Goal: Check status: Check status

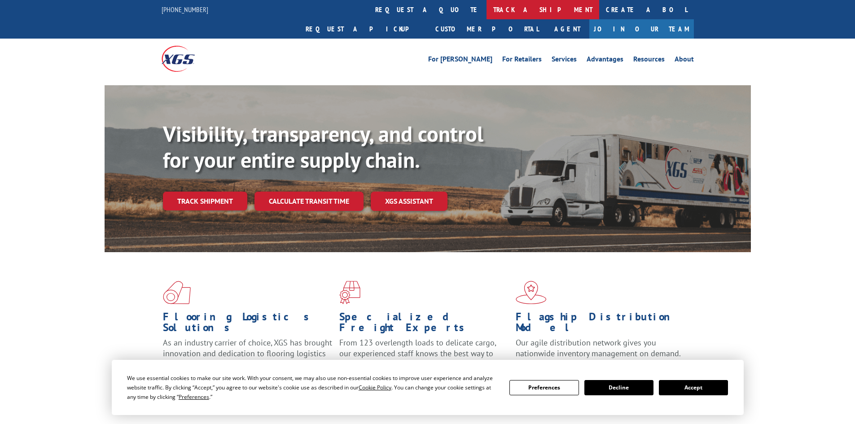
click at [487, 8] on link "track a shipment" at bounding box center [543, 9] width 113 height 19
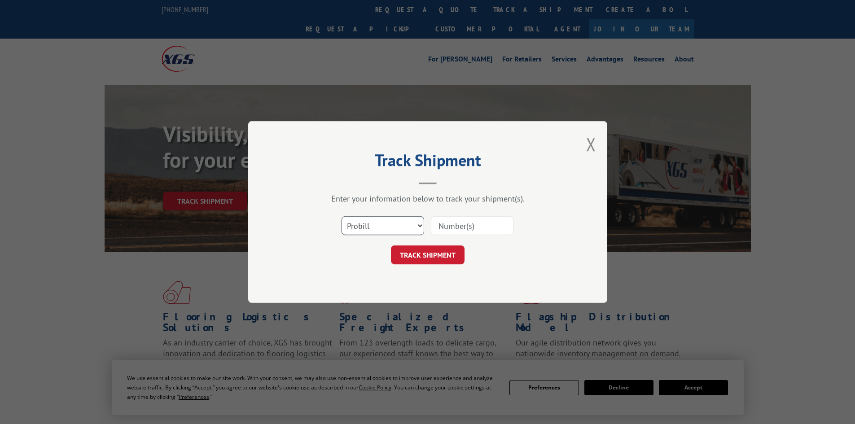
click at [392, 226] on select "Select category... Probill BOL PO" at bounding box center [383, 225] width 83 height 19
select select "bol"
click at [342, 216] on select "Select category... Probill BOL PO" at bounding box center [383, 225] width 83 height 19
click at [471, 227] on input at bounding box center [472, 225] width 83 height 19
paste input "6021301"
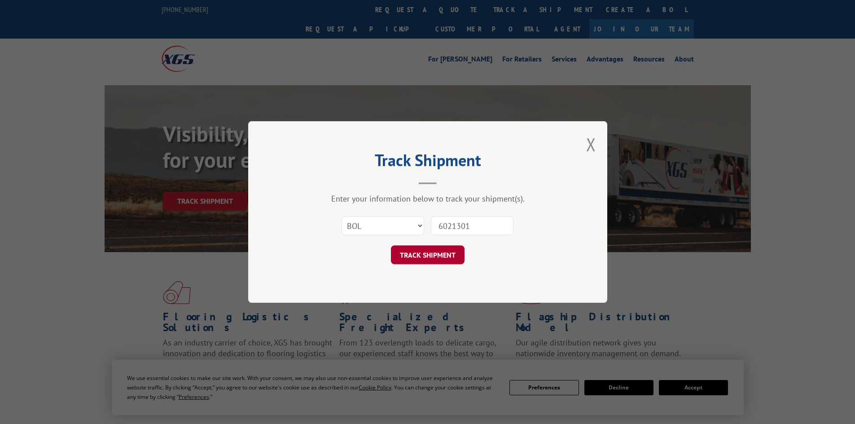
type input "6021301"
click at [435, 250] on button "TRACK SHIPMENT" at bounding box center [428, 255] width 74 height 19
